Goal: Browse casually

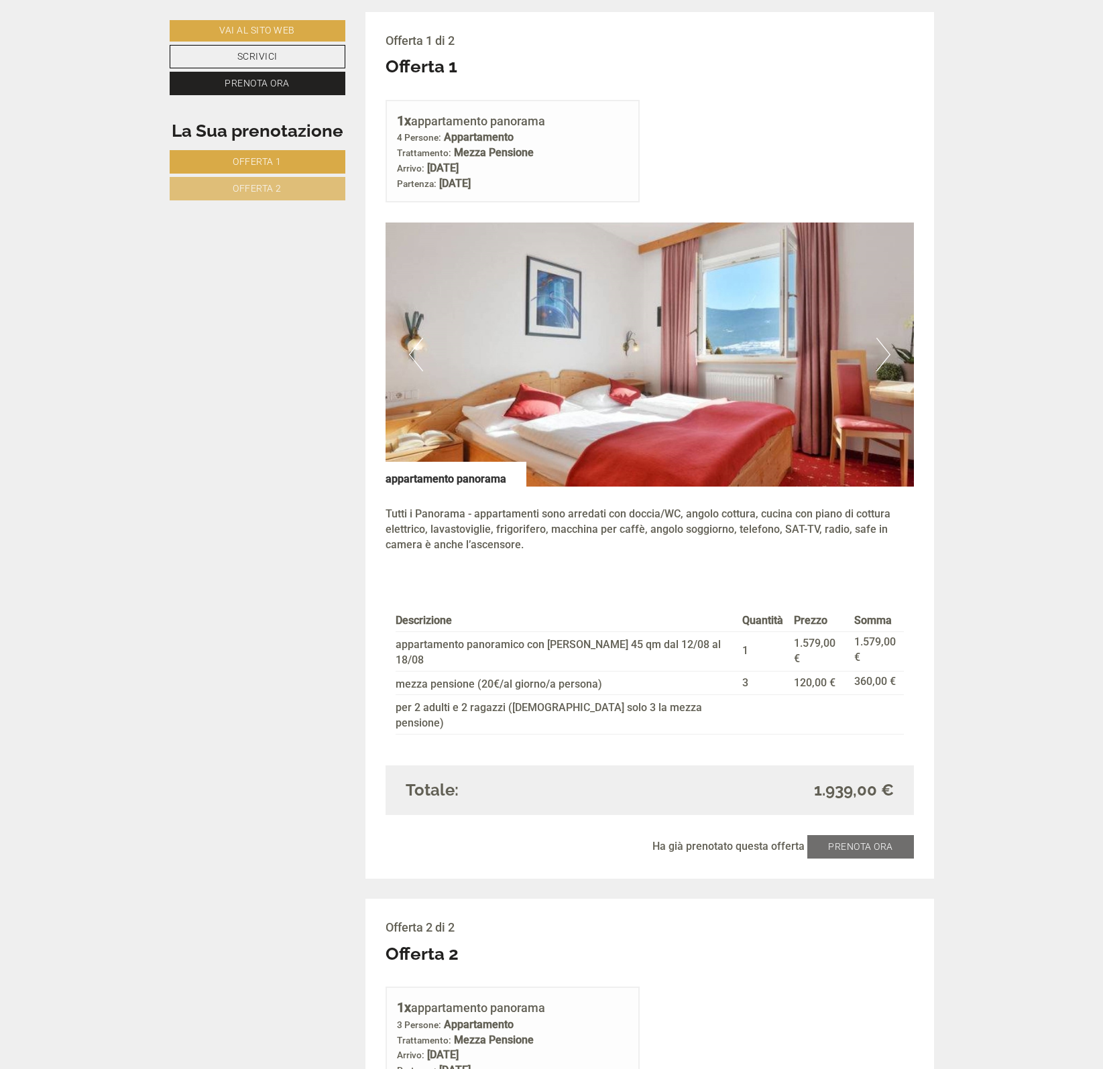
scroll to position [746, 0]
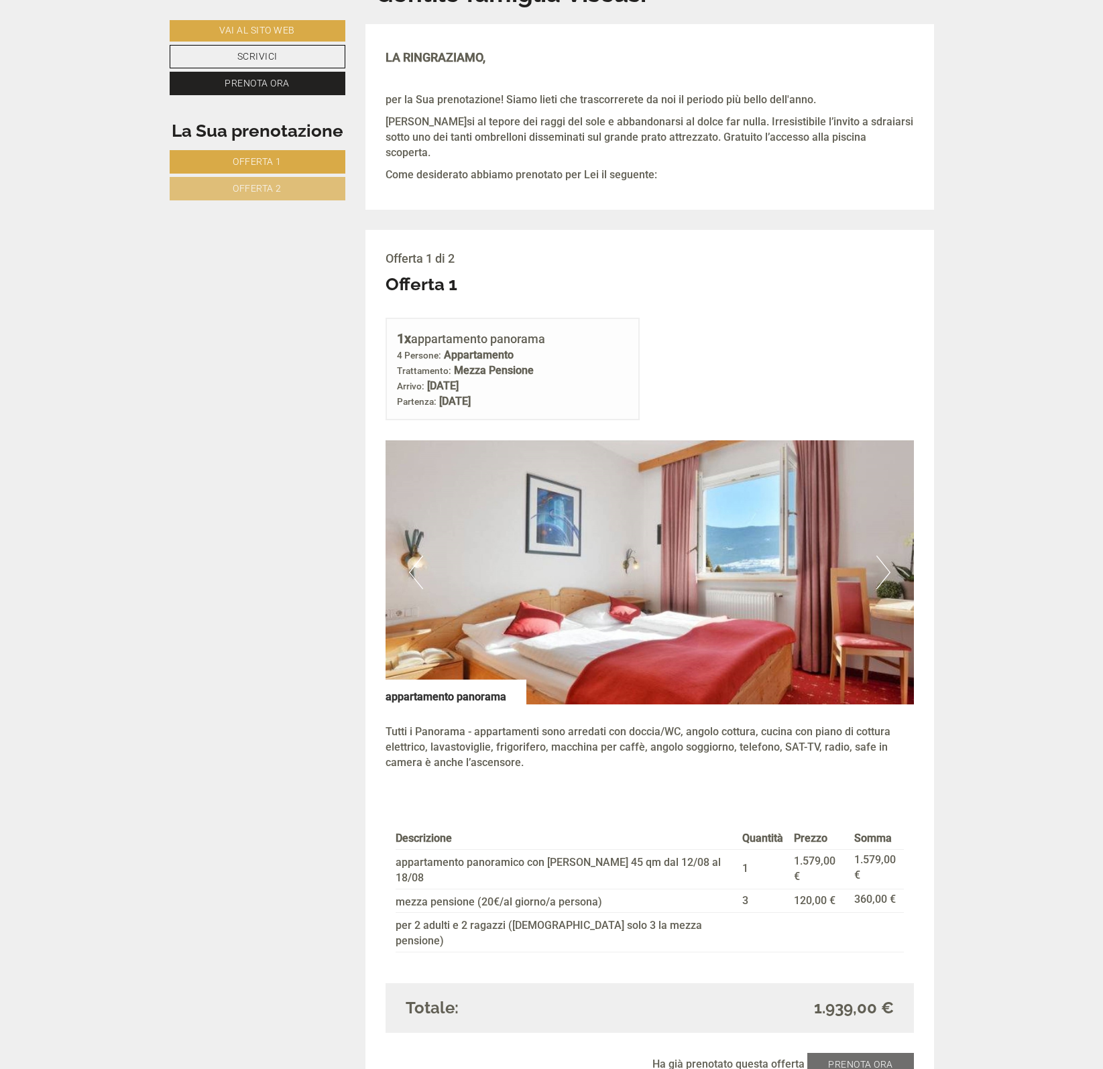
scroll to position [587, 0]
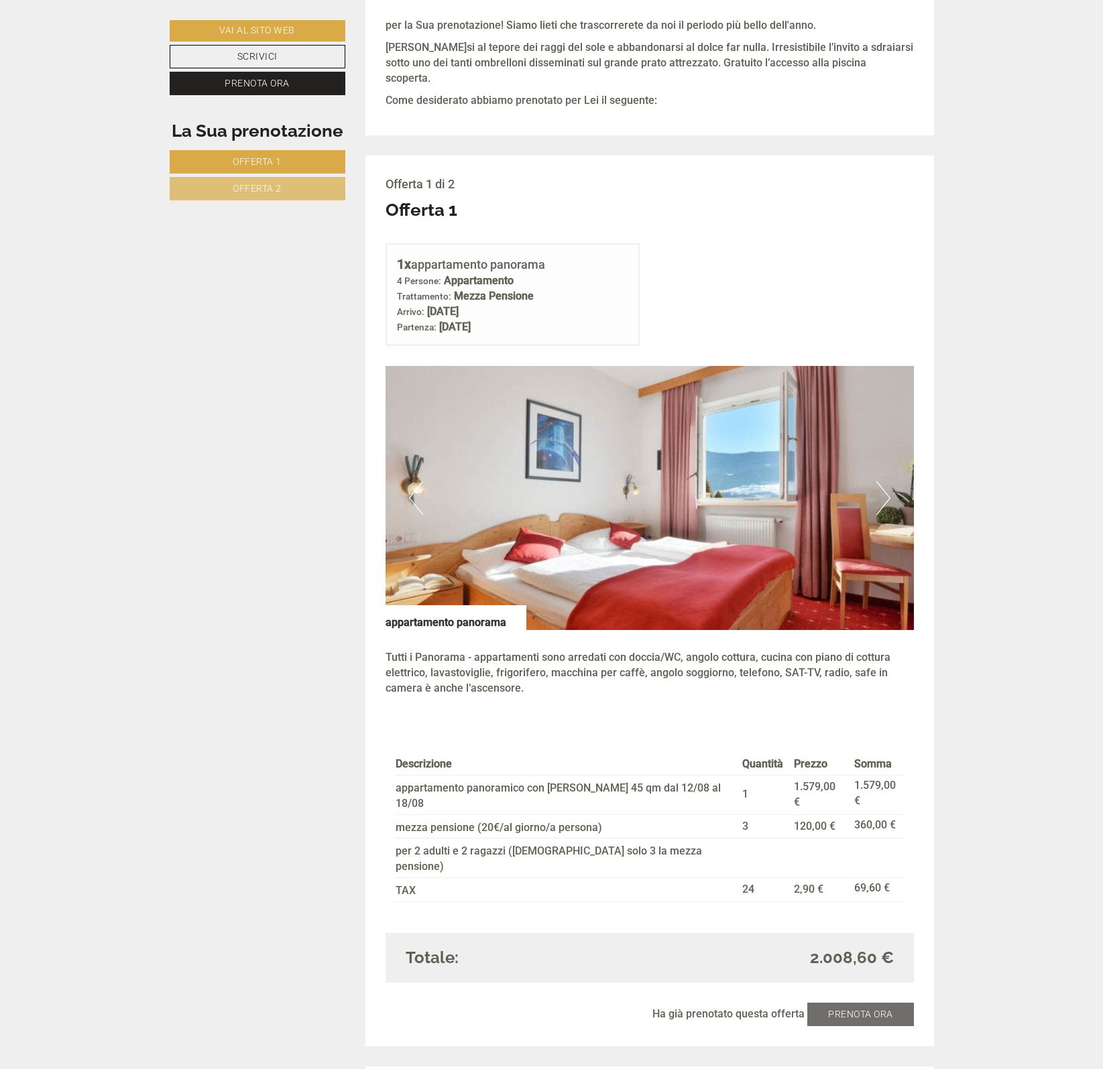
scroll to position [670, 0]
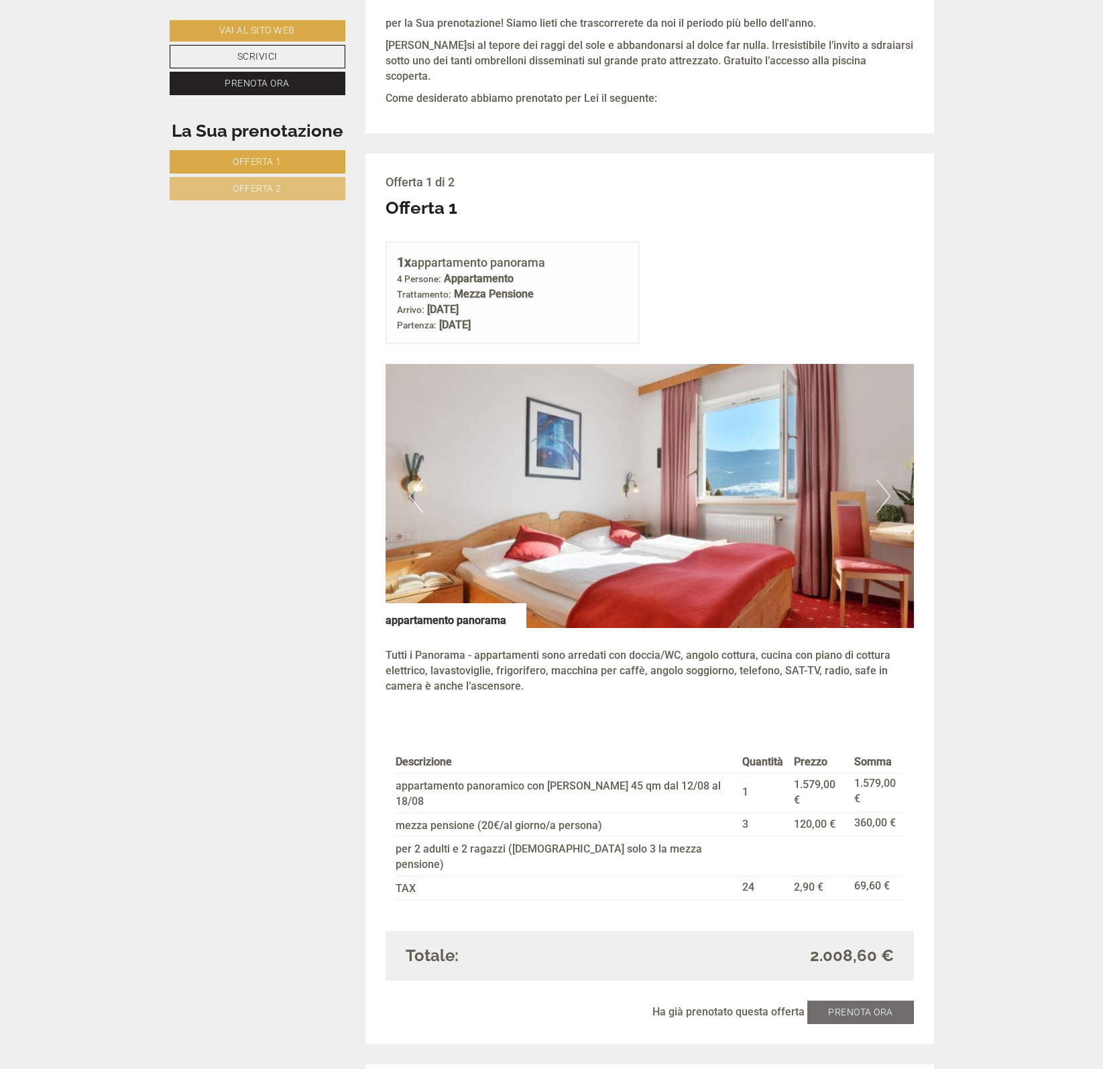
click at [884, 479] on button "Next" at bounding box center [883, 496] width 14 height 34
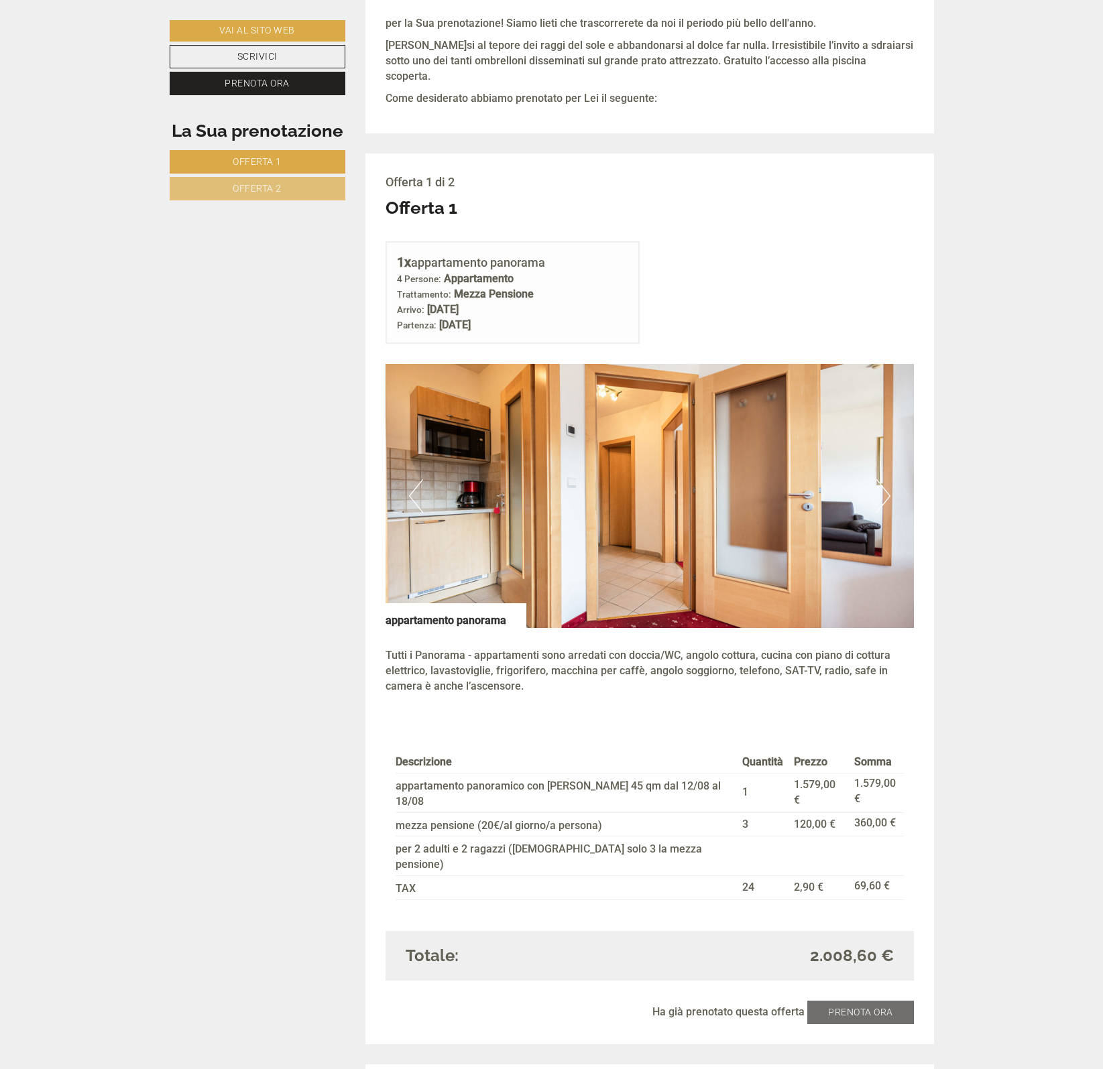
click at [877, 481] on button "Next" at bounding box center [883, 496] width 14 height 34
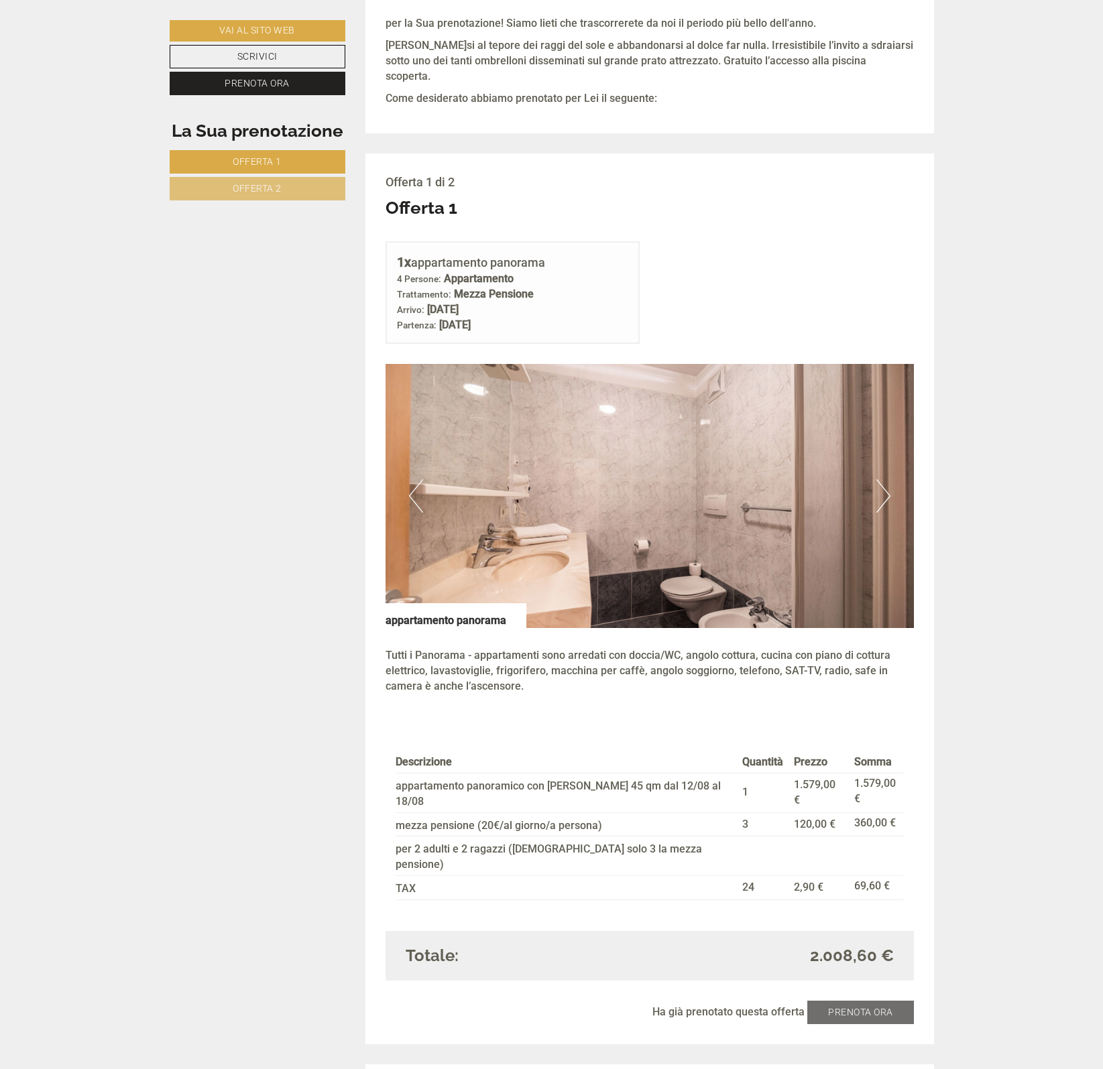
click at [877, 481] on button "Next" at bounding box center [883, 496] width 14 height 34
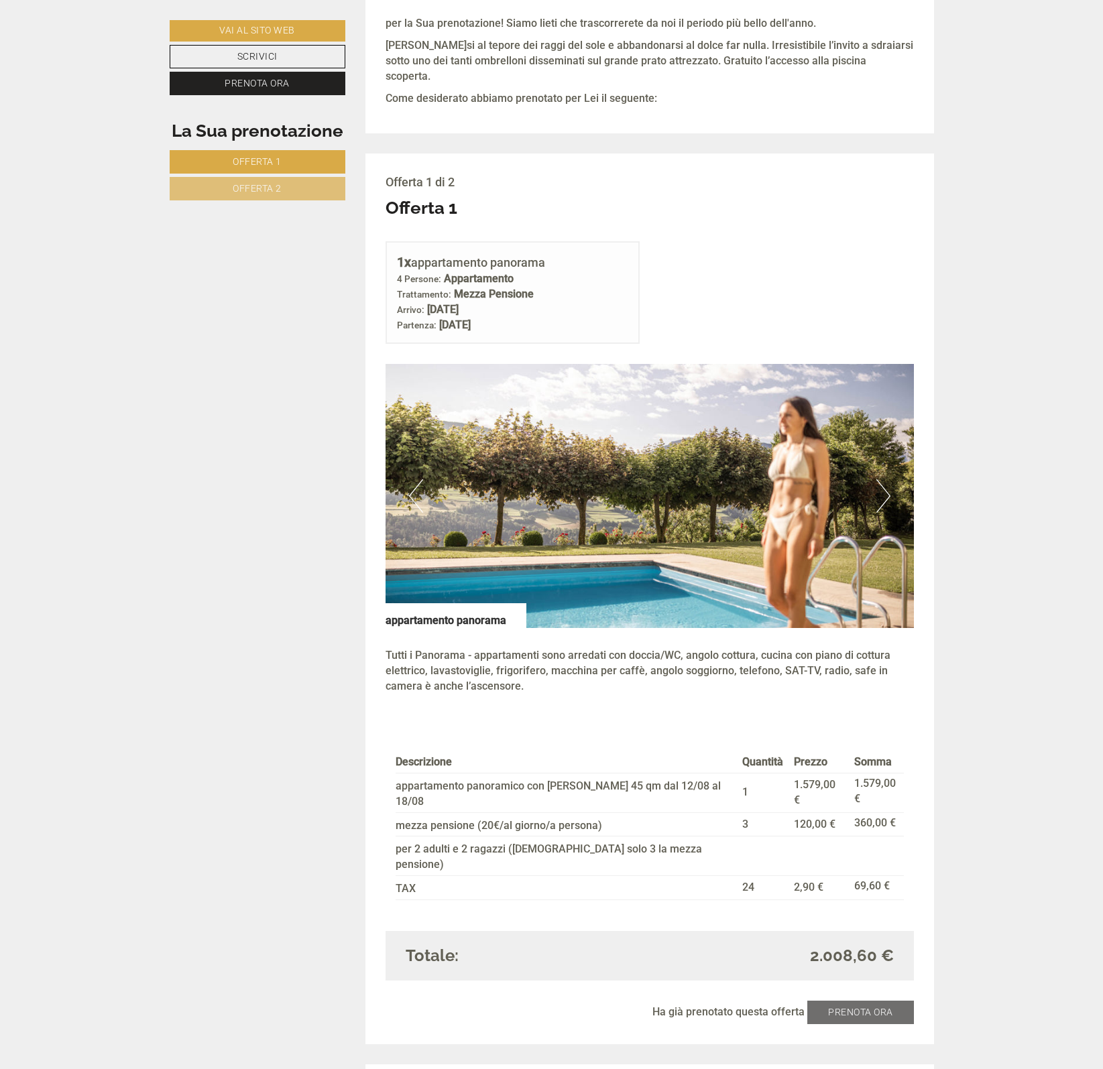
click at [877, 481] on button "Next" at bounding box center [883, 496] width 14 height 34
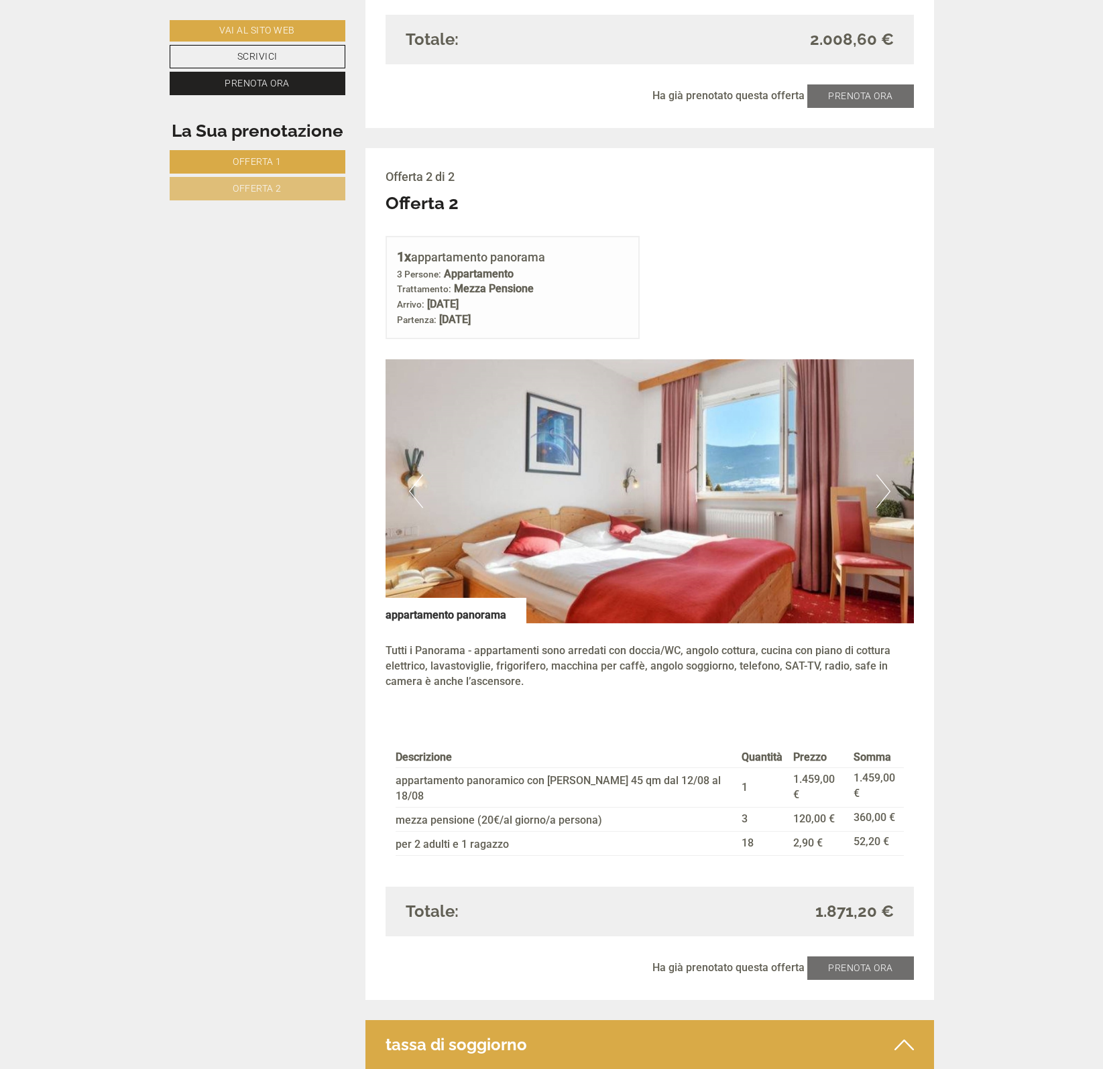
scroll to position [1592, 0]
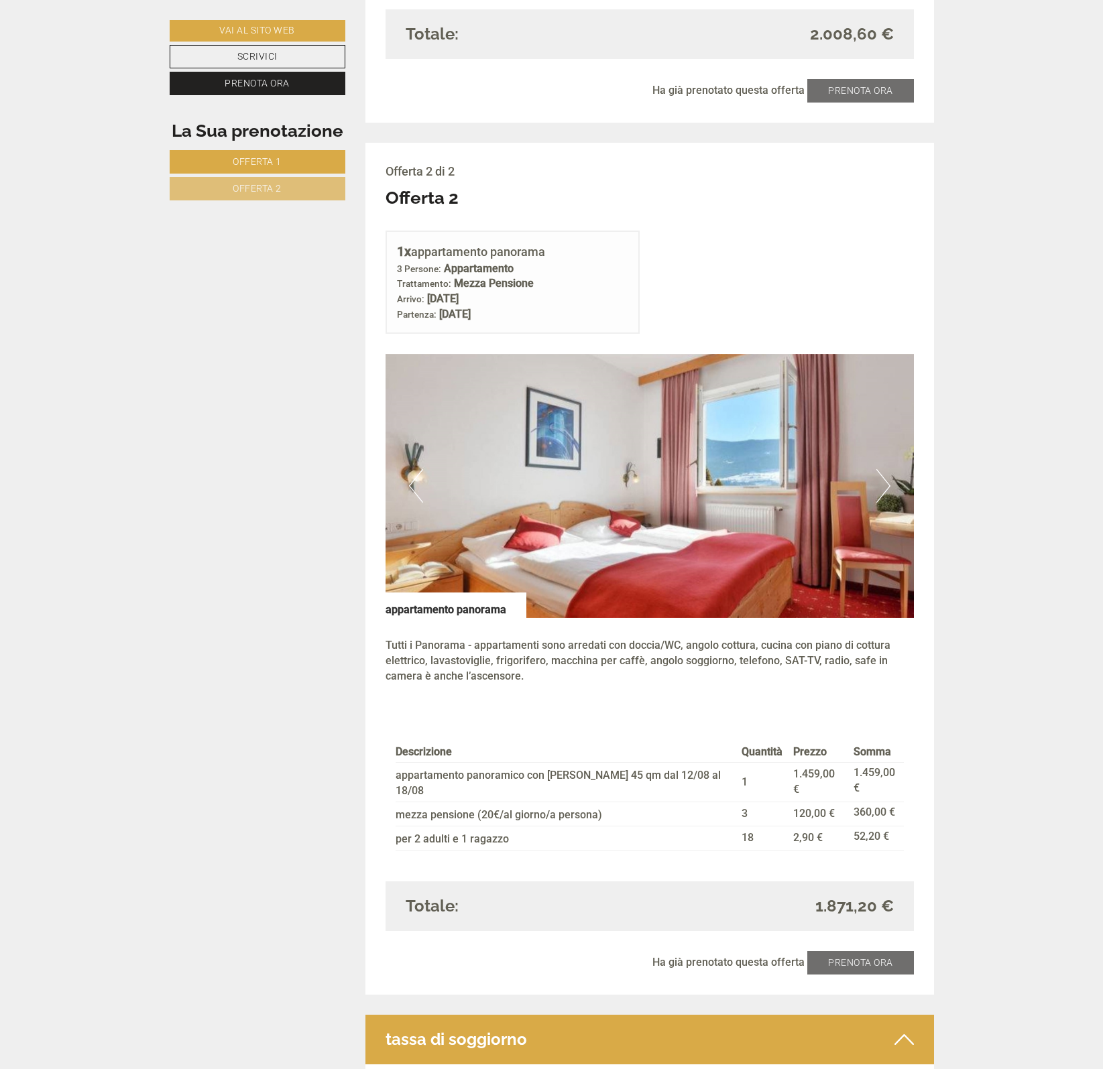
click at [880, 469] on button "Next" at bounding box center [883, 486] width 14 height 34
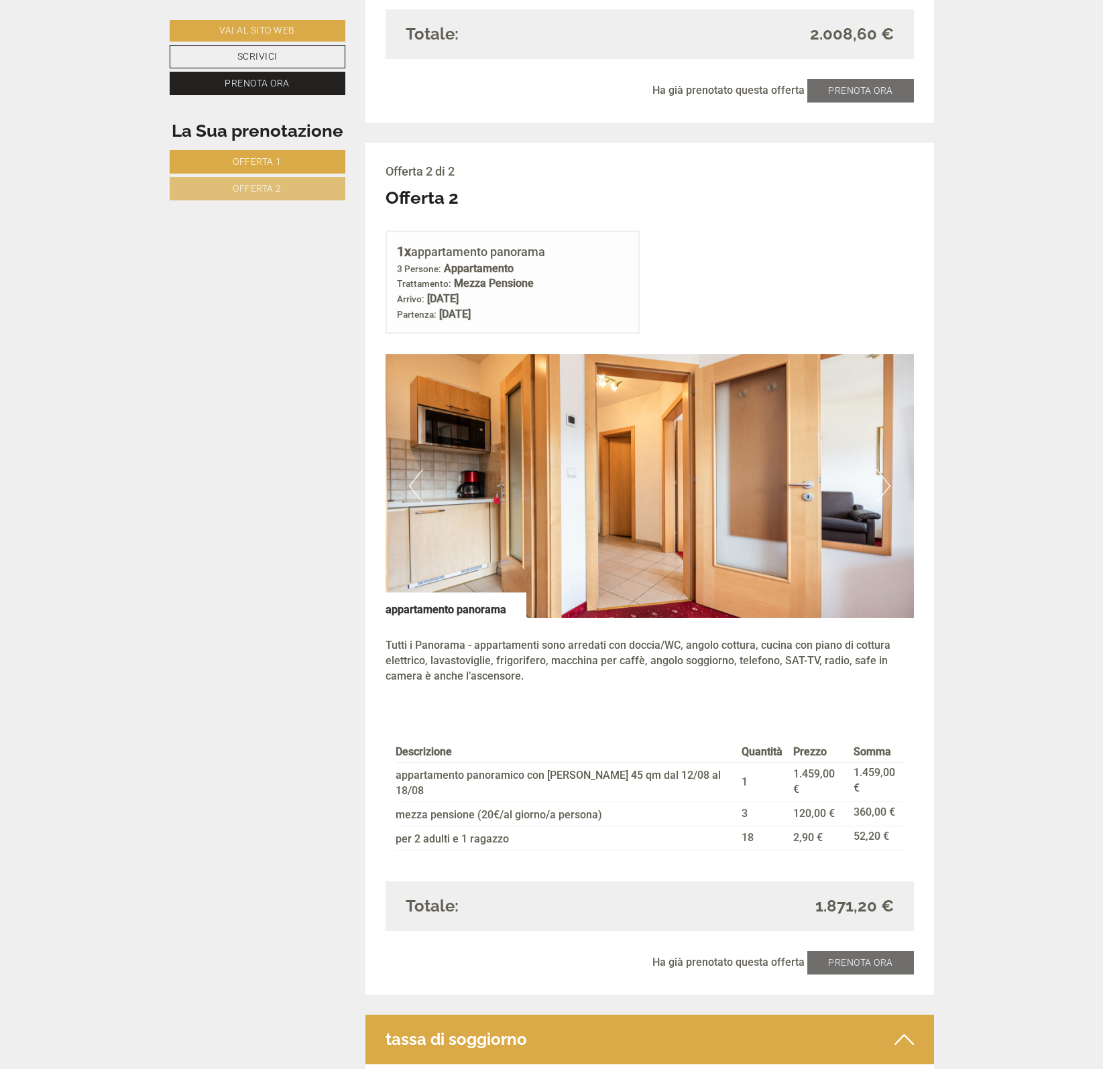
click at [880, 469] on button "Next" at bounding box center [883, 486] width 14 height 34
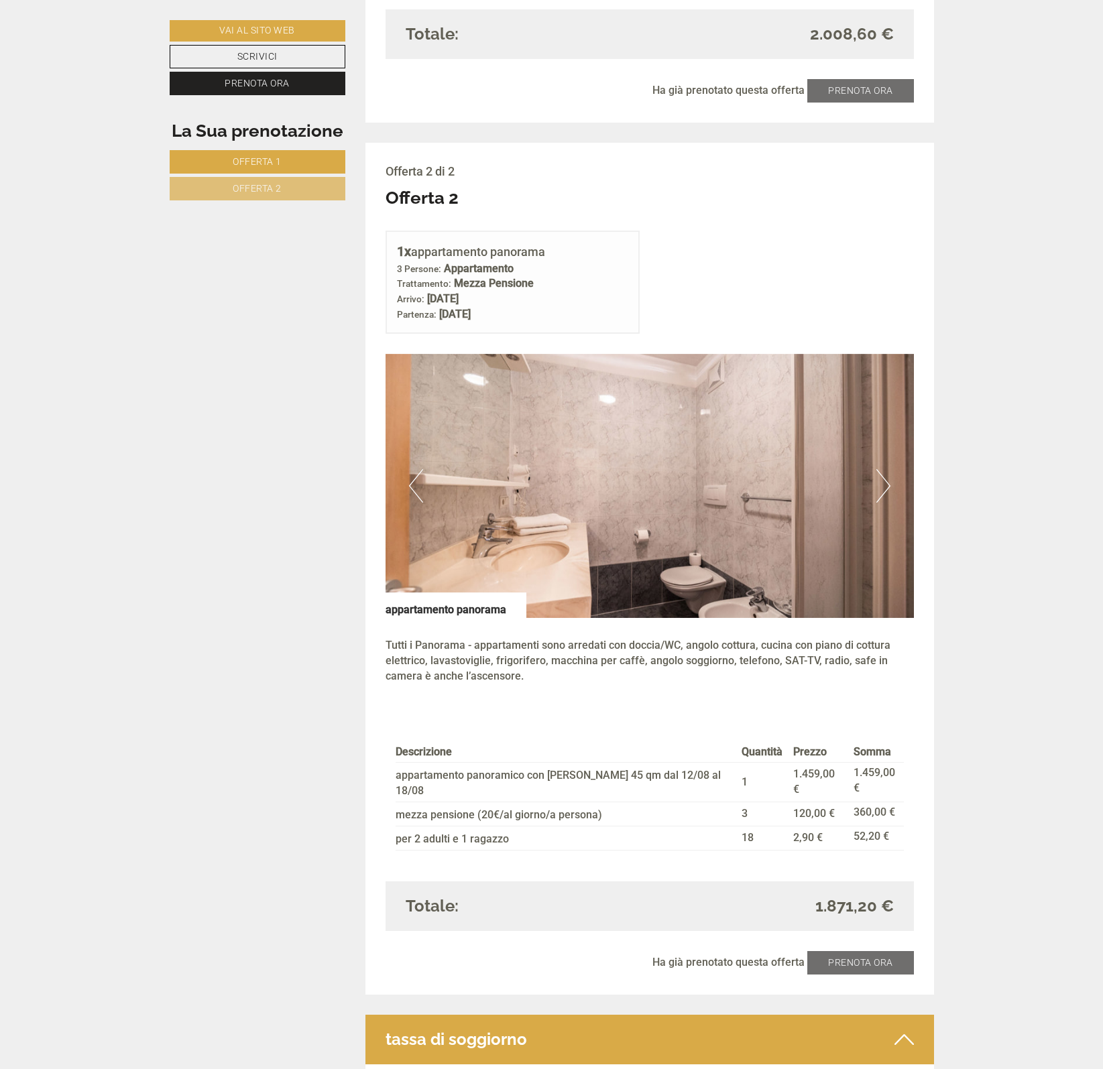
click at [880, 469] on button "Next" at bounding box center [883, 486] width 14 height 34
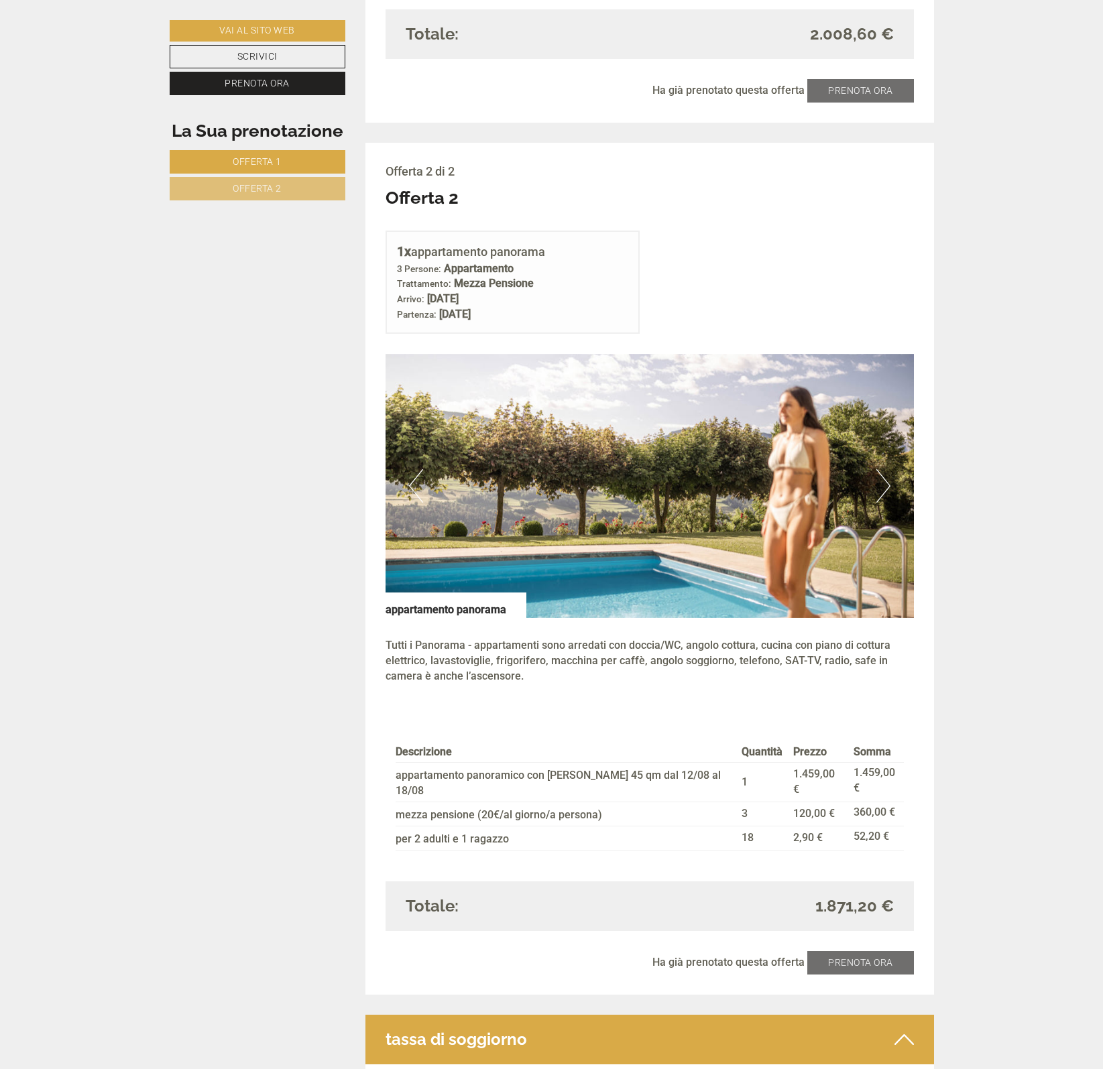
click at [882, 469] on button "Next" at bounding box center [883, 486] width 14 height 34
